Goal: Task Accomplishment & Management: Manage account settings

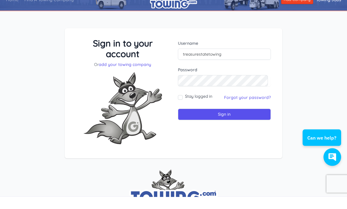
scroll to position [12, 0]
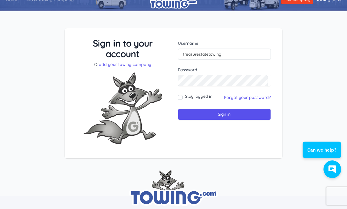
click at [255, 97] on link "Forgot your password?" at bounding box center [247, 97] width 47 height 5
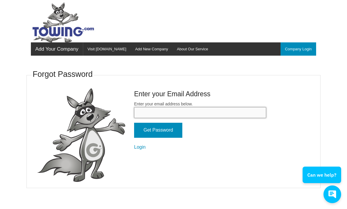
click at [249, 109] on input "Enter your email address below." at bounding box center [200, 112] width 132 height 11
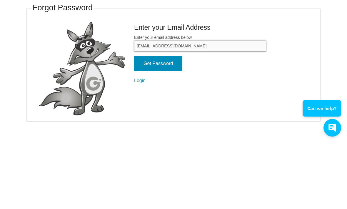
type input "Treasurestatetowing@gmail.com"
click at [175, 123] on input "Get Password" at bounding box center [158, 130] width 48 height 15
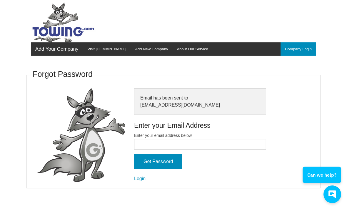
click at [305, 49] on link "Company Login" at bounding box center [299, 48] width 36 height 13
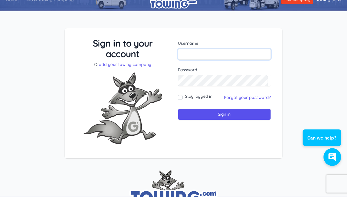
click at [249, 61] on input "text" at bounding box center [224, 66] width 93 height 11
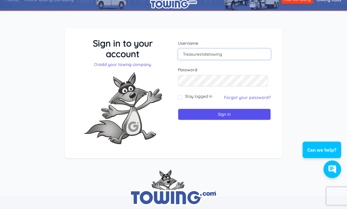
type input "Treasurestatetowing"
click at [253, 113] on input "Sign in" at bounding box center [224, 114] width 93 height 11
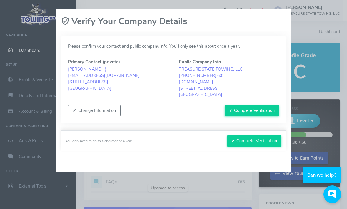
click at [265, 112] on button "✔ Complete Verification" at bounding box center [252, 110] width 54 height 11
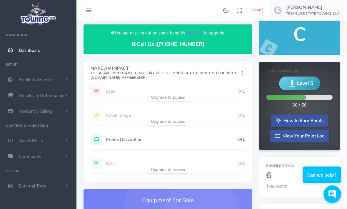
scroll to position [38, 0]
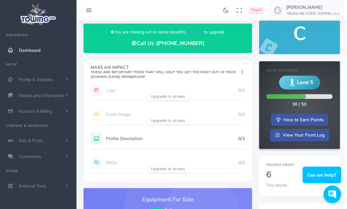
click at [136, 136] on h5 "Profile Description" at bounding box center [172, 138] width 132 height 5
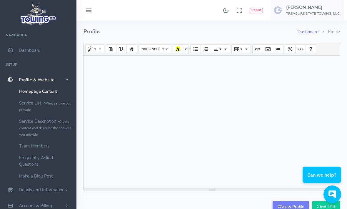
click at [283, 68] on div at bounding box center [212, 122] width 256 height 132
click at [326, 188] on div "button" at bounding box center [333, 194] width 14 height 17
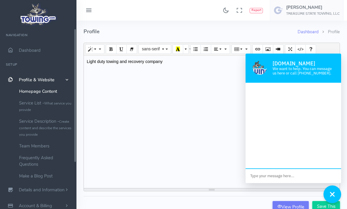
click at [25, 102] on link "Service List - What service you provide" at bounding box center [46, 106] width 62 height 18
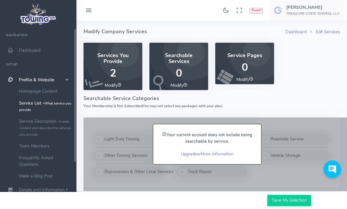
click at [31, 123] on link "Service Description - Create content and describe the services you provide" at bounding box center [46, 127] width 62 height 25
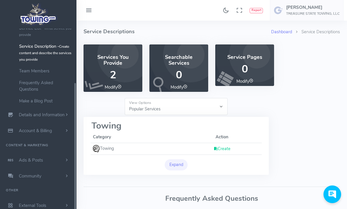
click at [20, 117] on span "Details and Information" at bounding box center [42, 115] width 46 height 6
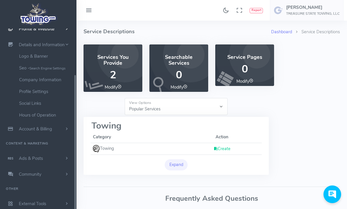
scroll to position [49, 0]
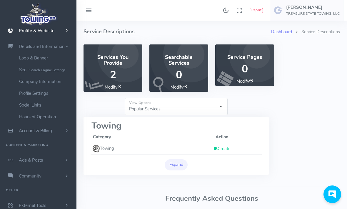
click at [21, 81] on link "Company Information" at bounding box center [46, 82] width 62 height 12
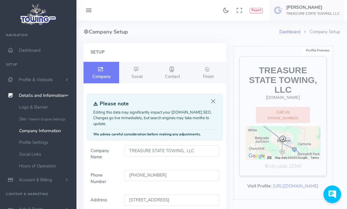
click at [209, 152] on input "TREASURE STATE TOWING, LLC" at bounding box center [172, 150] width 94 height 11
